Goal: Transaction & Acquisition: Obtain resource

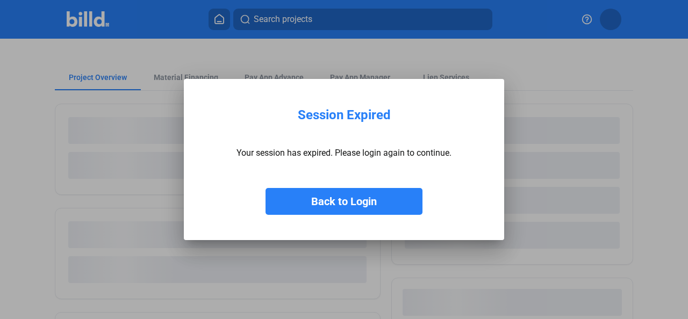
click at [377, 193] on button "Back to Login" at bounding box center [343, 201] width 157 height 27
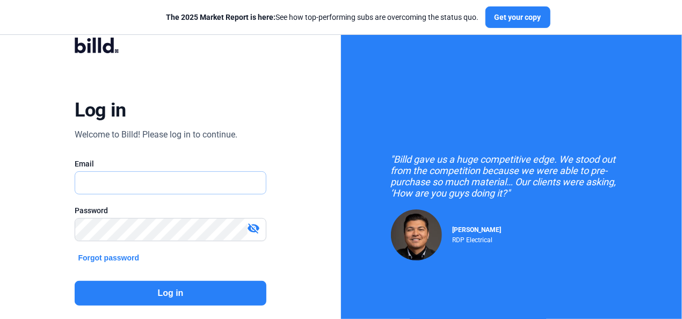
type input "[EMAIL_ADDRESS][DOMAIN_NAME]"
click at [151, 295] on button "Log in" at bounding box center [170, 293] width 191 height 25
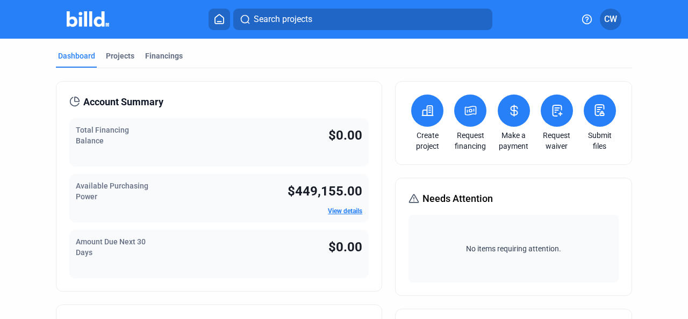
click at [336, 204] on div "$449,155.00 View details" at bounding box center [324, 198] width 75 height 35
click at [340, 214] on link "View details" at bounding box center [345, 211] width 34 height 8
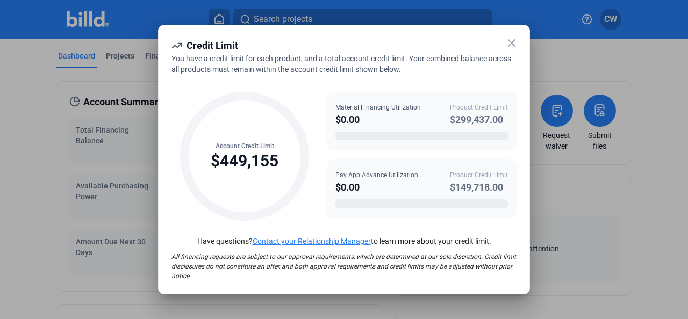
click at [508, 46] on icon at bounding box center [511, 43] width 6 height 6
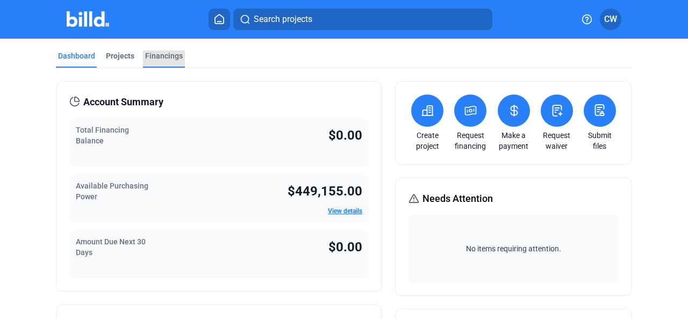
click at [176, 56] on div "Financings" at bounding box center [164, 56] width 38 height 11
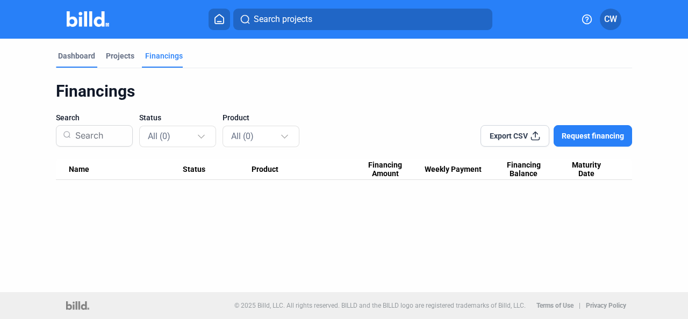
click at [71, 51] on div "Dashboard" at bounding box center [76, 56] width 37 height 11
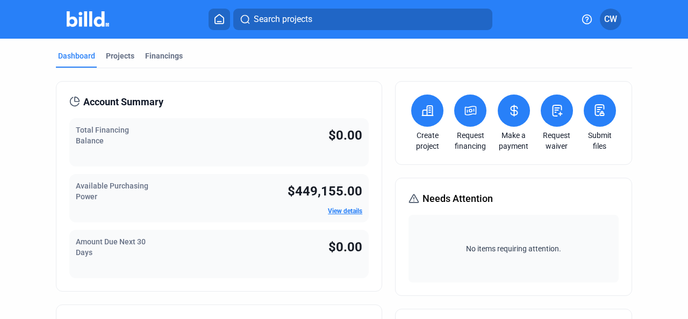
click at [471, 148] on link "Request financing" at bounding box center [470, 140] width 38 height 21
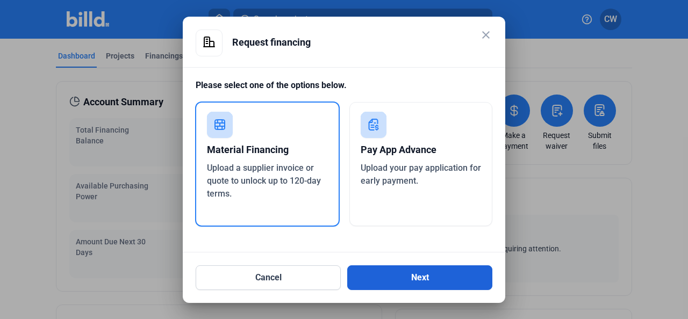
click at [426, 280] on button "Next" at bounding box center [419, 277] width 145 height 25
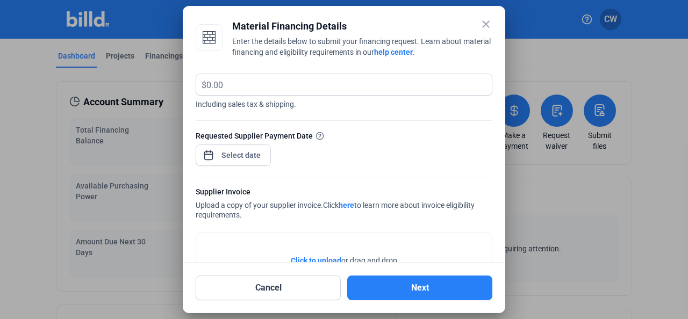
scroll to position [15, 0]
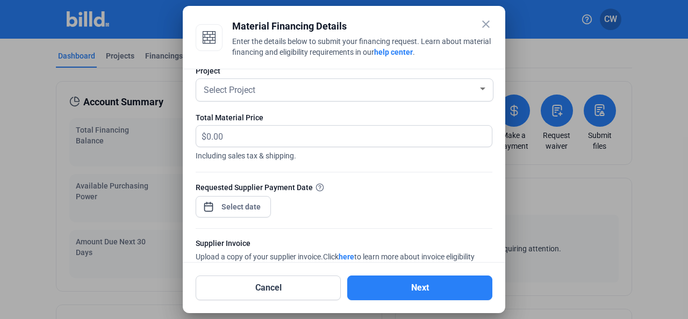
click at [486, 22] on mat-icon "close" at bounding box center [485, 24] width 13 height 13
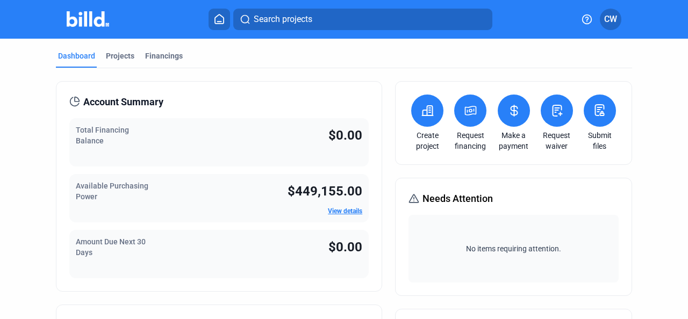
click at [606, 16] on span "CW" at bounding box center [610, 19] width 13 height 13
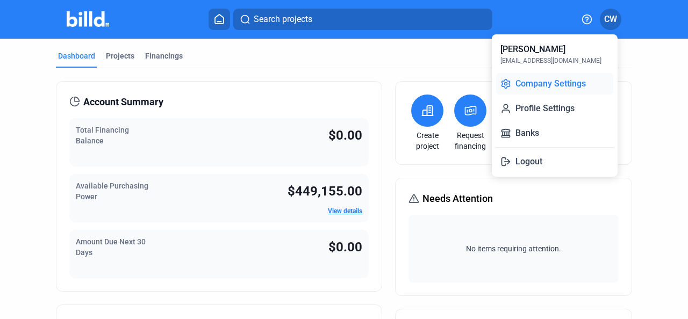
click at [586, 90] on button "Company Settings" at bounding box center [554, 83] width 117 height 21
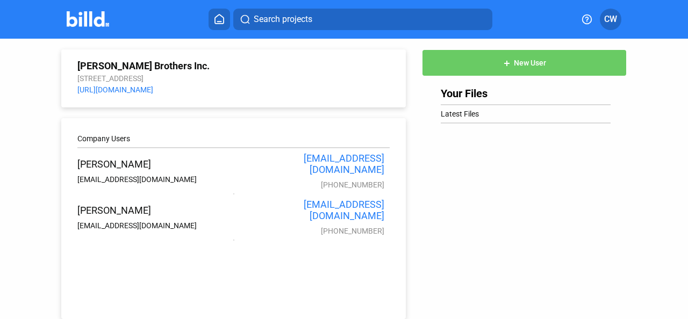
click at [617, 19] on span "CW" at bounding box center [610, 19] width 13 height 13
